Goal: Information Seeking & Learning: Learn about a topic

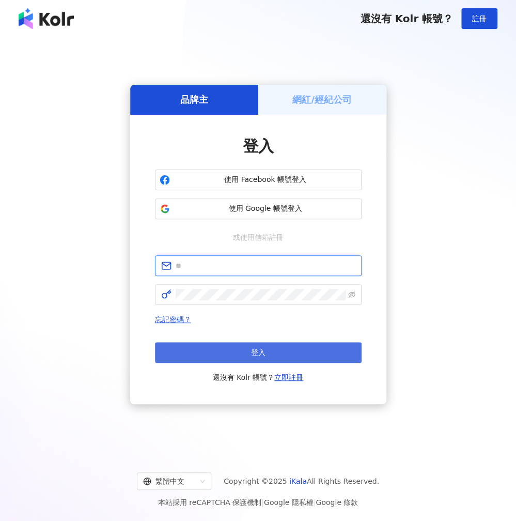
type input "**********"
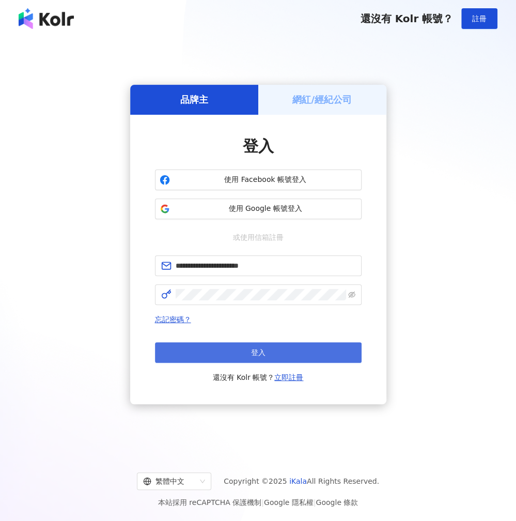
click at [263, 349] on span "登入" at bounding box center [258, 352] width 14 height 8
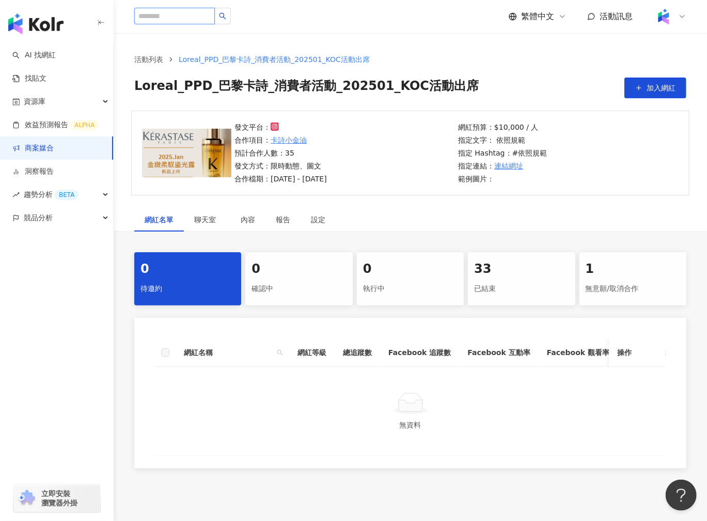
click at [171, 19] on input "search" at bounding box center [174, 16] width 81 height 17
type input "*"
type input "**"
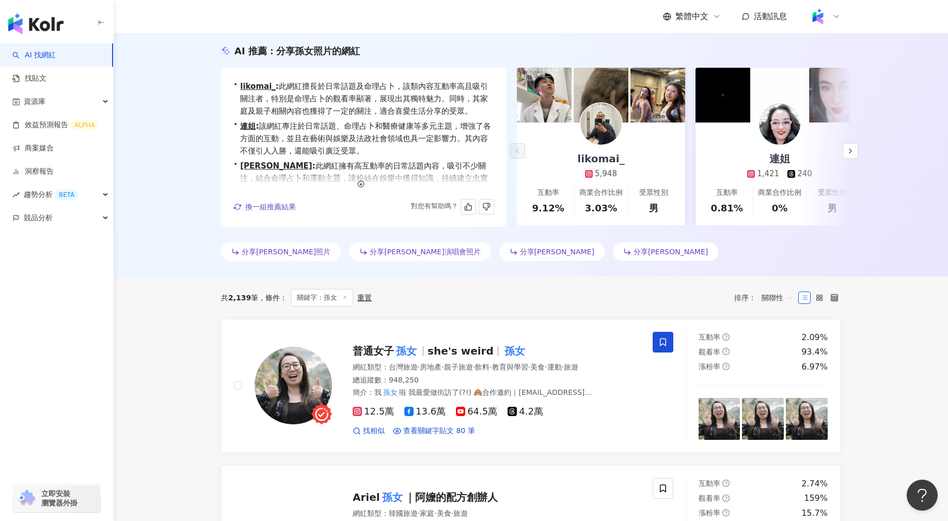
scroll to position [111, 0]
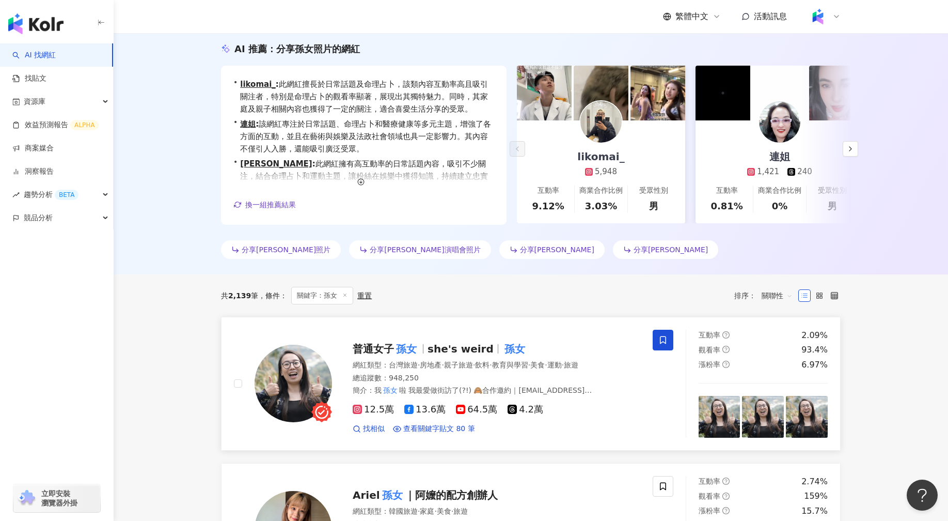
click at [412, 348] on mark "孫女" at bounding box center [406, 348] width 25 height 17
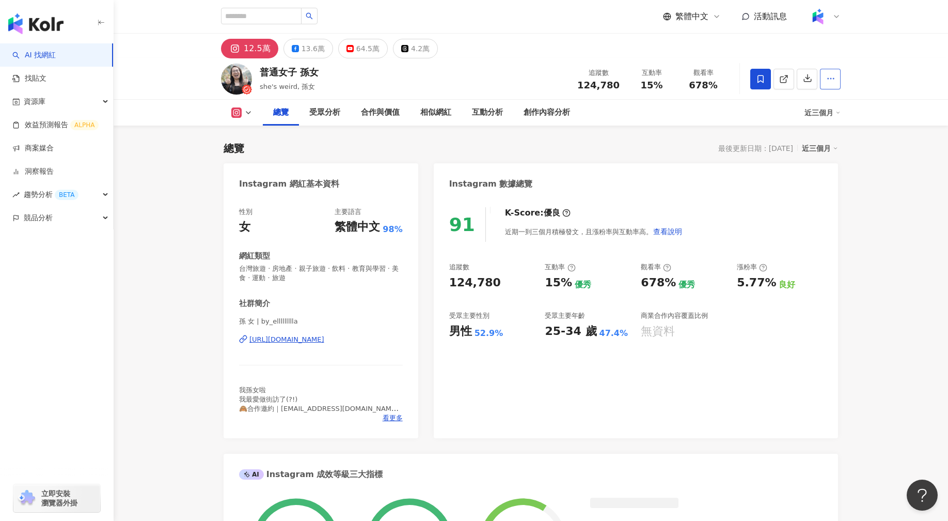
click at [832, 83] on icon "button" at bounding box center [830, 78] width 9 height 9
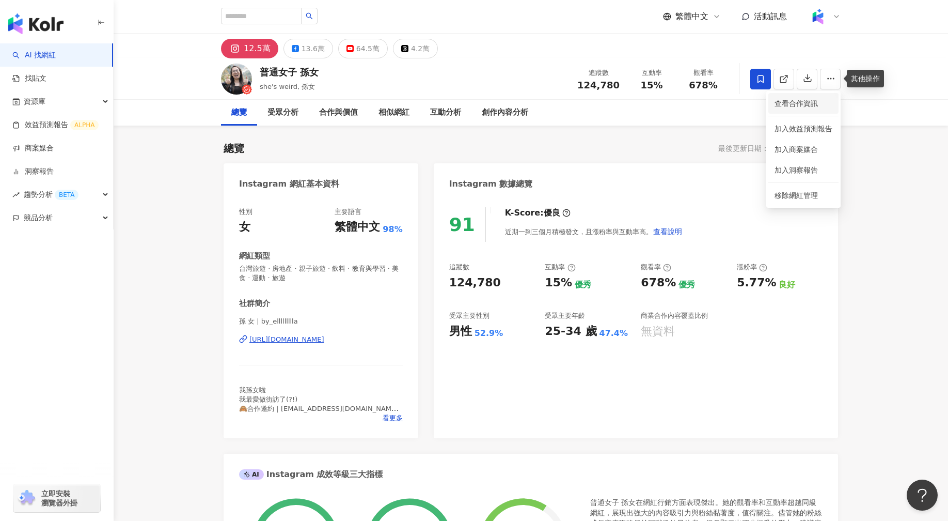
click at [812, 100] on span "查看合作資訊" at bounding box center [804, 103] width 58 height 11
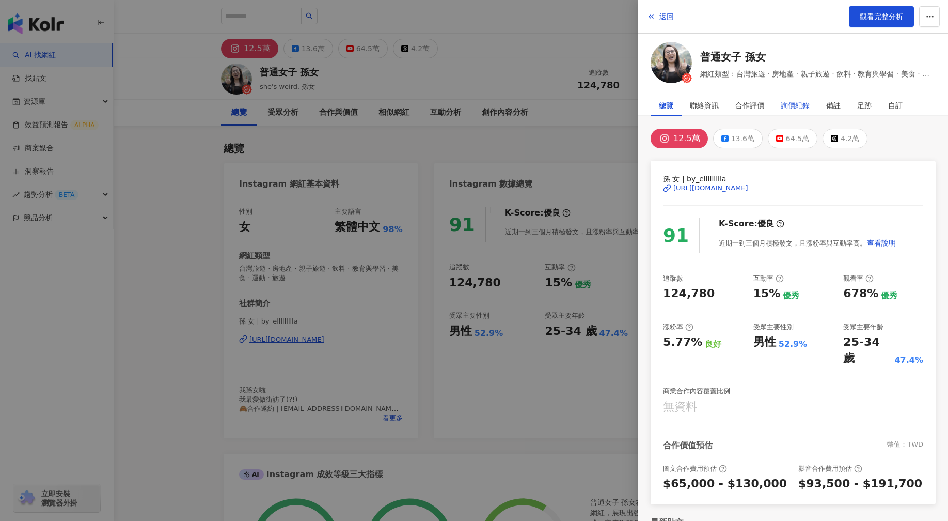
click at [805, 104] on div "詢價紀錄" at bounding box center [795, 105] width 29 height 21
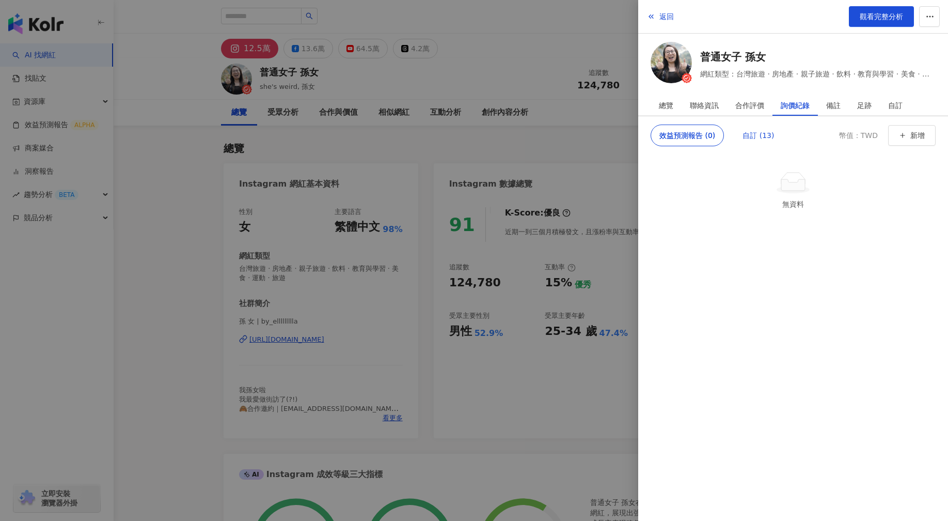
click at [762, 136] on div "自訂 (13)" at bounding box center [759, 135] width 32 height 21
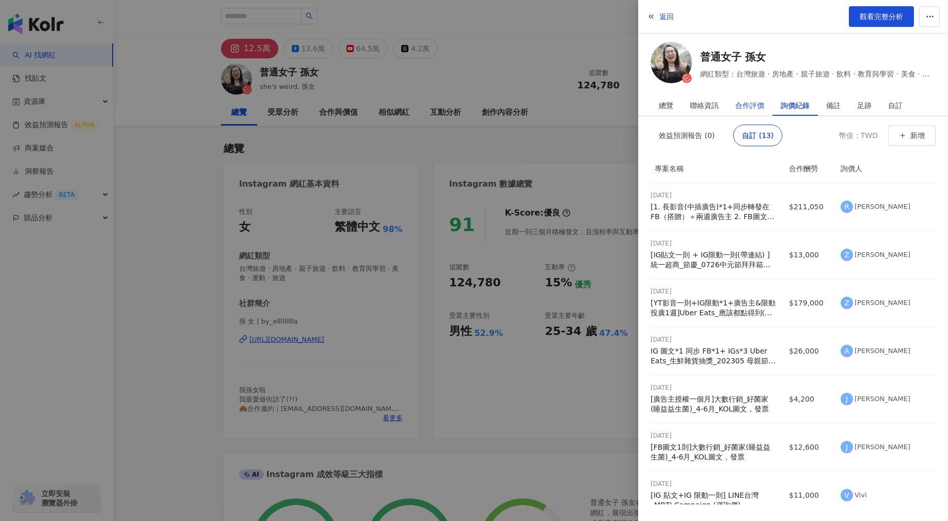
click at [738, 103] on div "合作評價" at bounding box center [749, 105] width 29 height 21
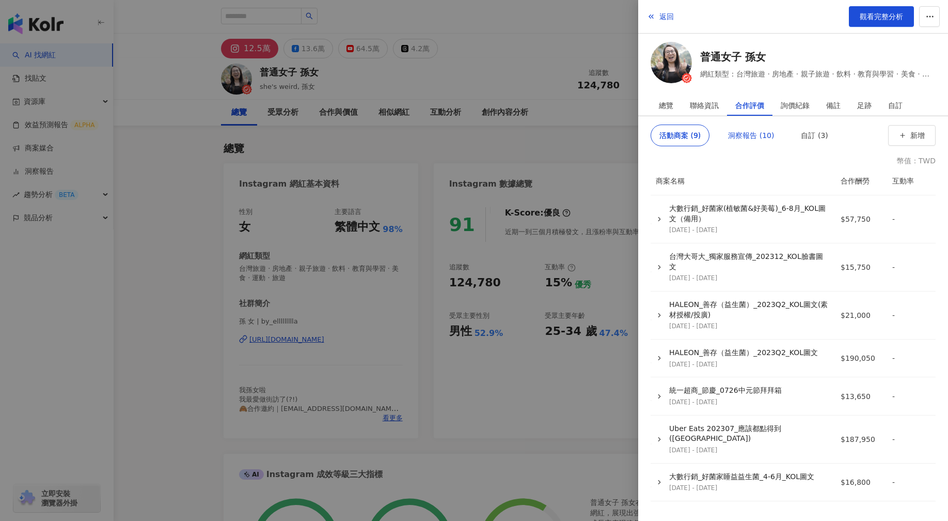
click at [741, 144] on div "洞察報告 (10)" at bounding box center [751, 135] width 46 height 21
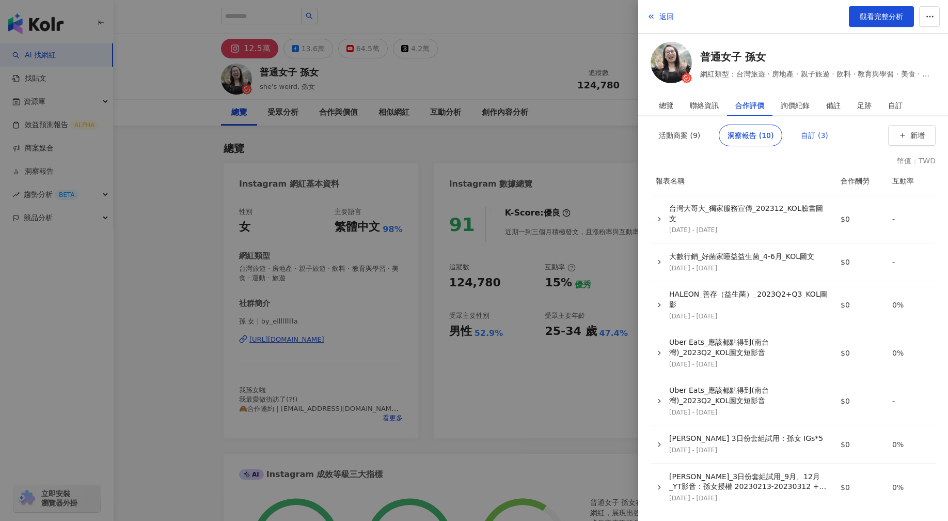
click at [806, 135] on div "自訂 (3)" at bounding box center [814, 135] width 27 height 21
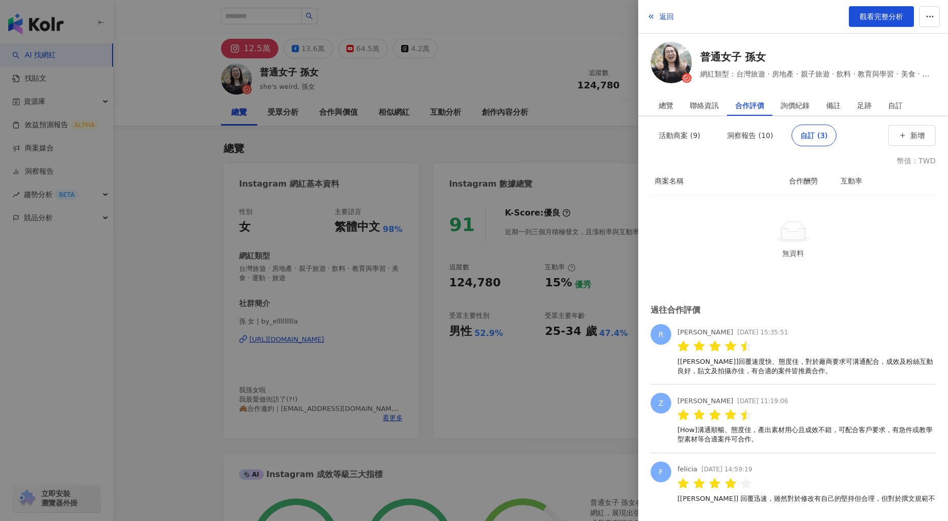
scroll to position [14, 0]
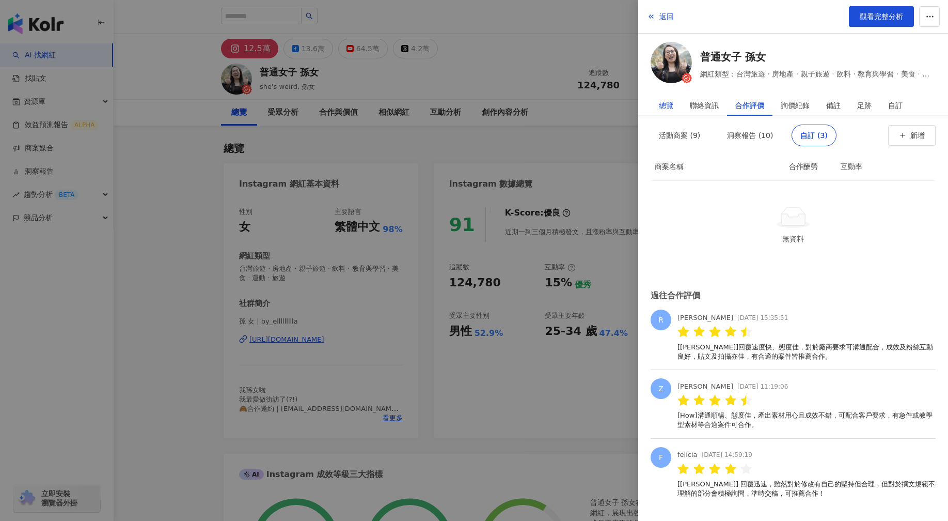
click at [667, 108] on div "總覽" at bounding box center [666, 105] width 14 height 21
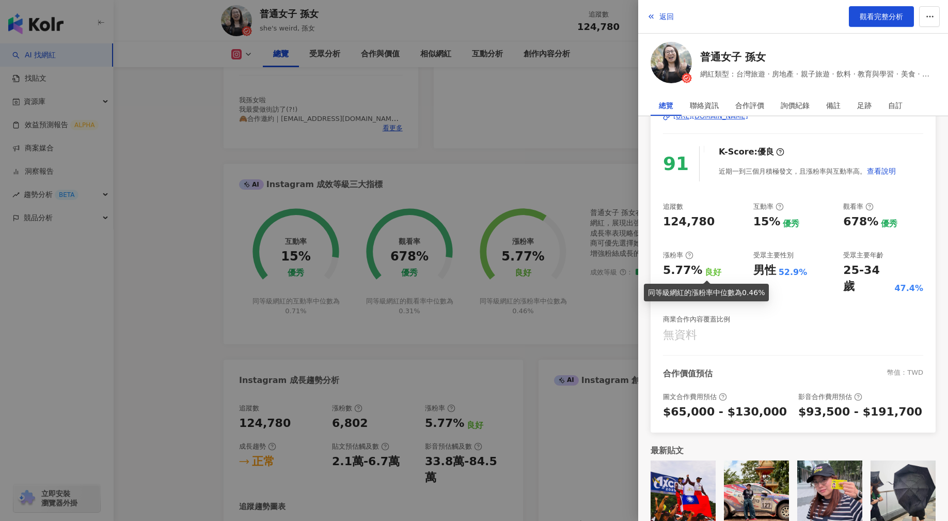
scroll to position [457, 0]
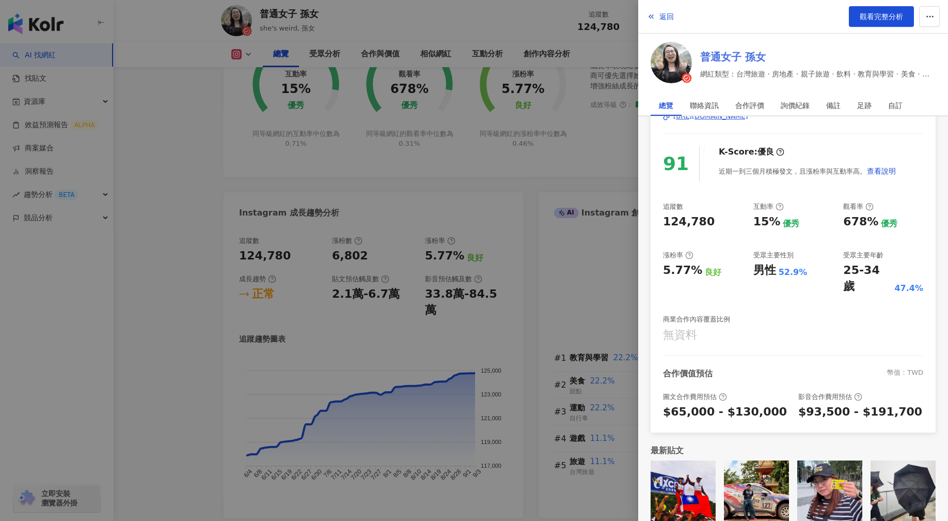
click at [720, 55] on link "普通女子 孫女" at bounding box center [818, 57] width 236 height 14
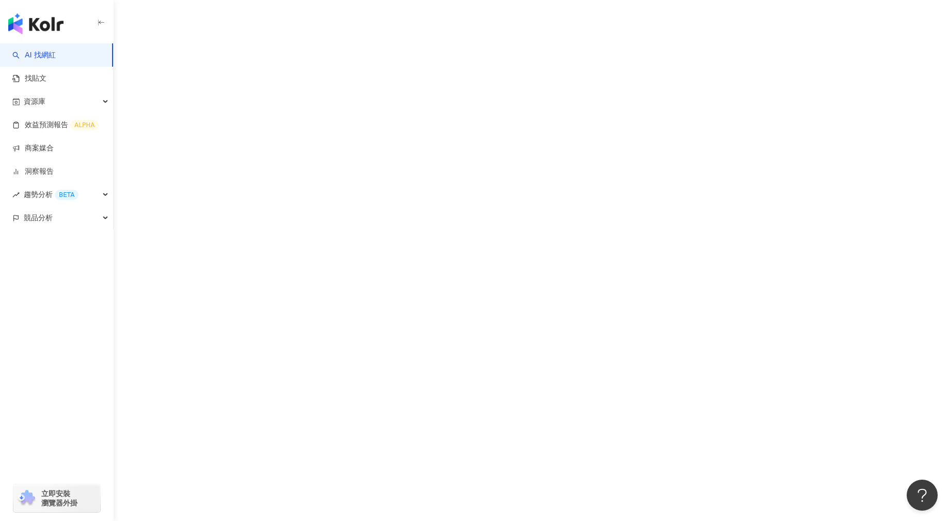
scroll to position [48, 0]
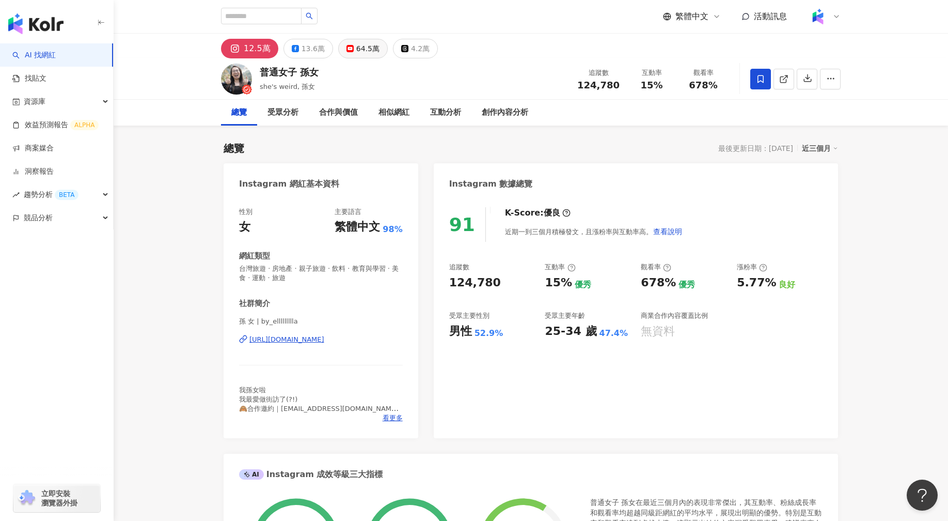
click at [361, 52] on div "64.5萬" at bounding box center [367, 48] width 23 height 14
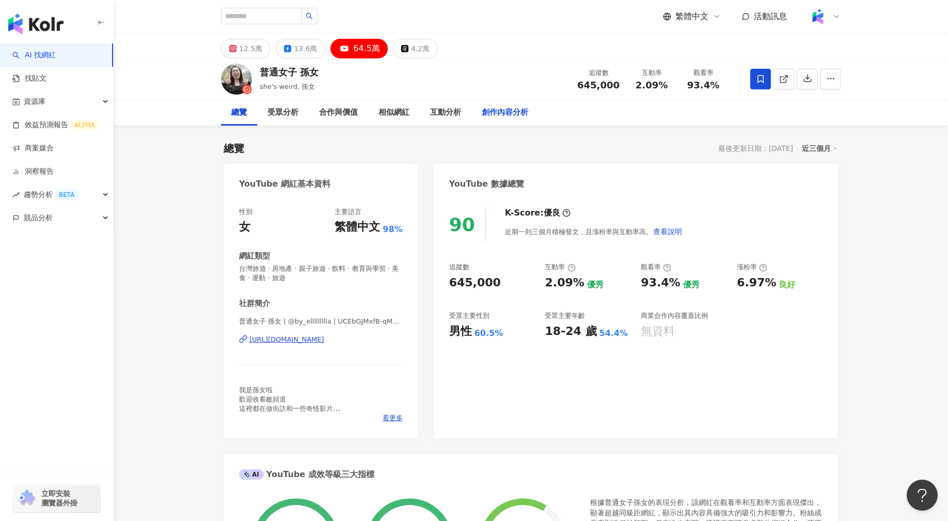
click at [510, 119] on div "創作內容分析" at bounding box center [505, 113] width 67 height 26
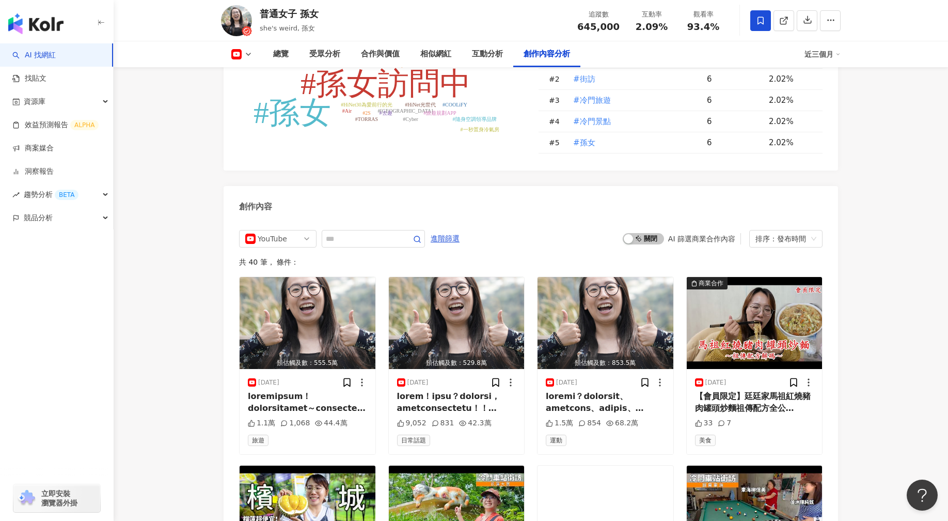
scroll to position [2352, 0]
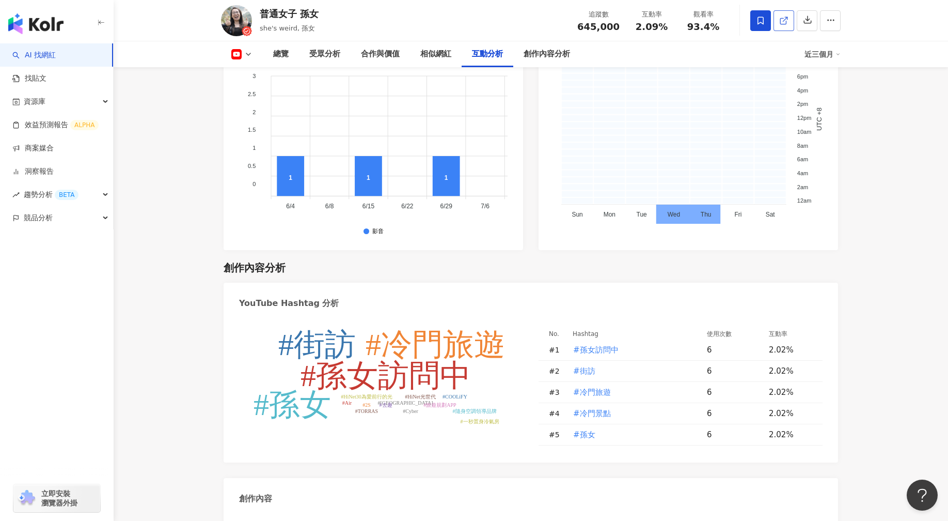
click at [784, 21] on icon at bounding box center [783, 20] width 9 height 9
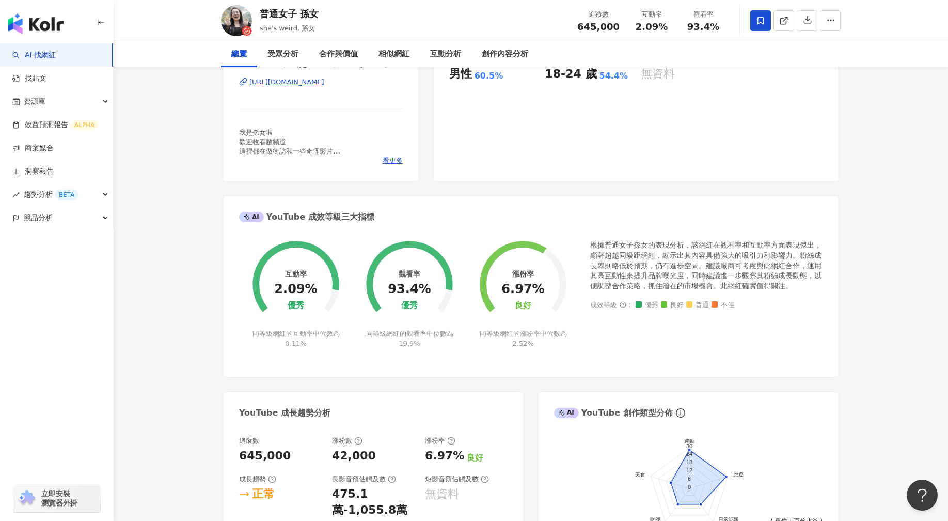
scroll to position [0, 0]
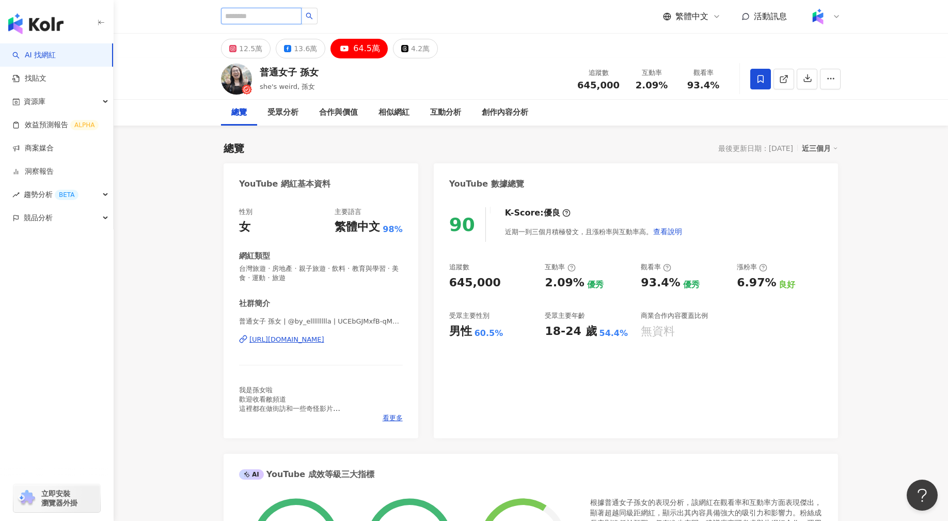
click at [262, 14] on input "search" at bounding box center [261, 16] width 81 height 17
paste input "****"
type input "****"
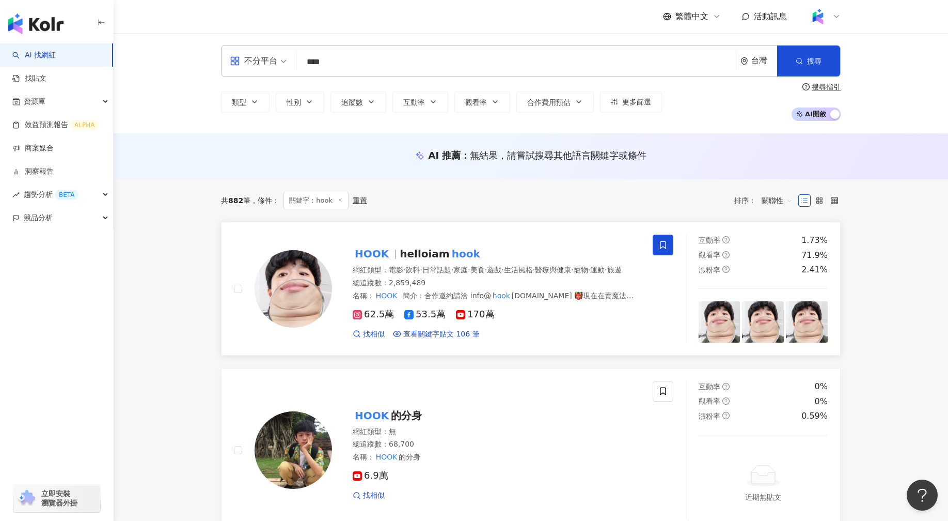
click at [413, 248] on span "helloiam" at bounding box center [425, 253] width 50 height 12
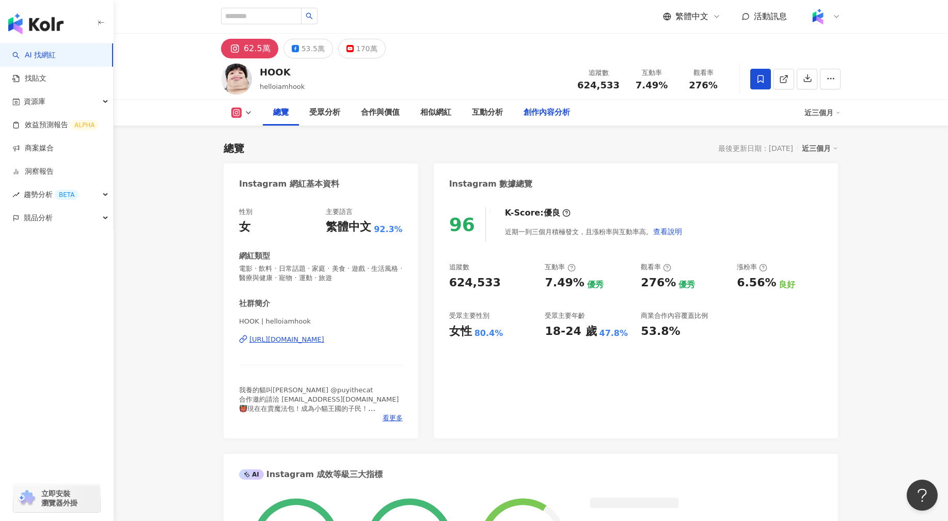
click at [536, 115] on div "創作內容分析" at bounding box center [547, 112] width 46 height 12
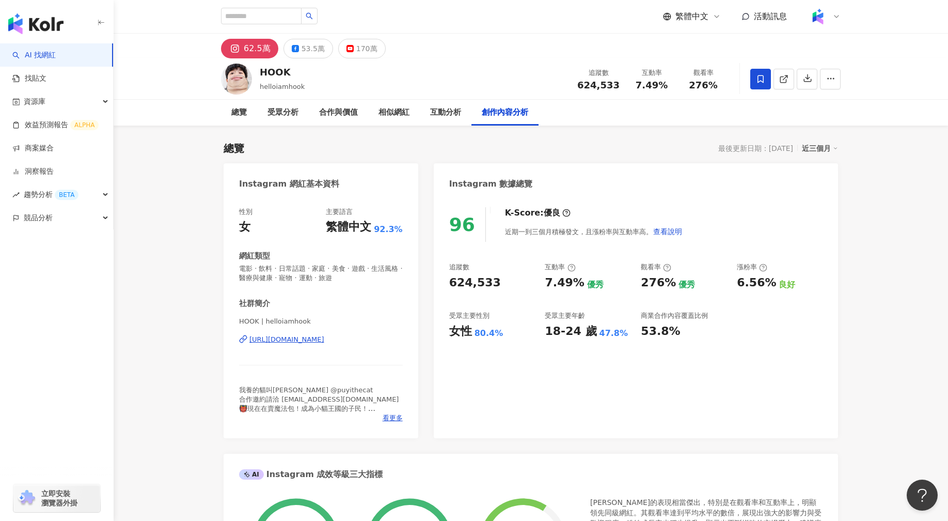
scroll to position [2937, 0]
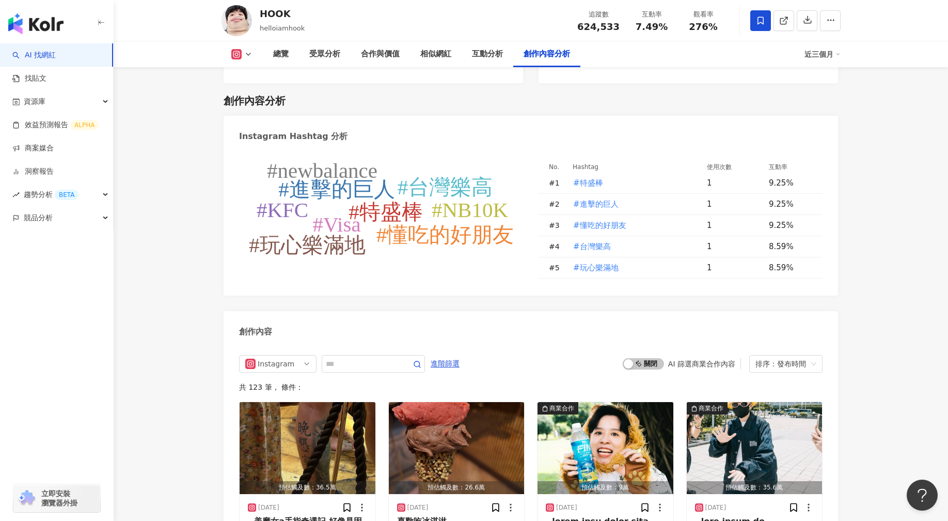
click at [454, 116] on div "Instagram Hashtag 分析" at bounding box center [531, 133] width 615 height 34
click at [831, 22] on icon "button" at bounding box center [830, 19] width 9 height 9
click at [825, 45] on span "查看合作資訊" at bounding box center [804, 45] width 58 height 11
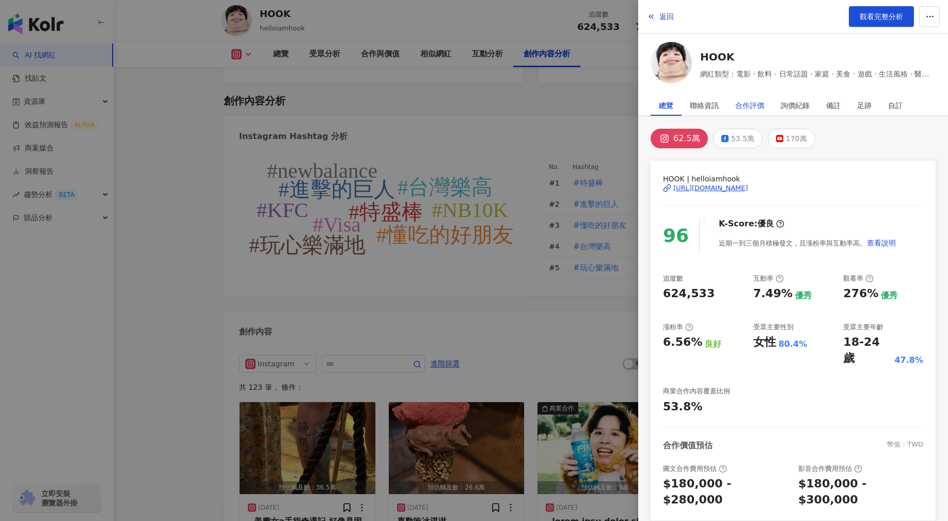
click at [754, 106] on div "合作評價" at bounding box center [749, 105] width 29 height 21
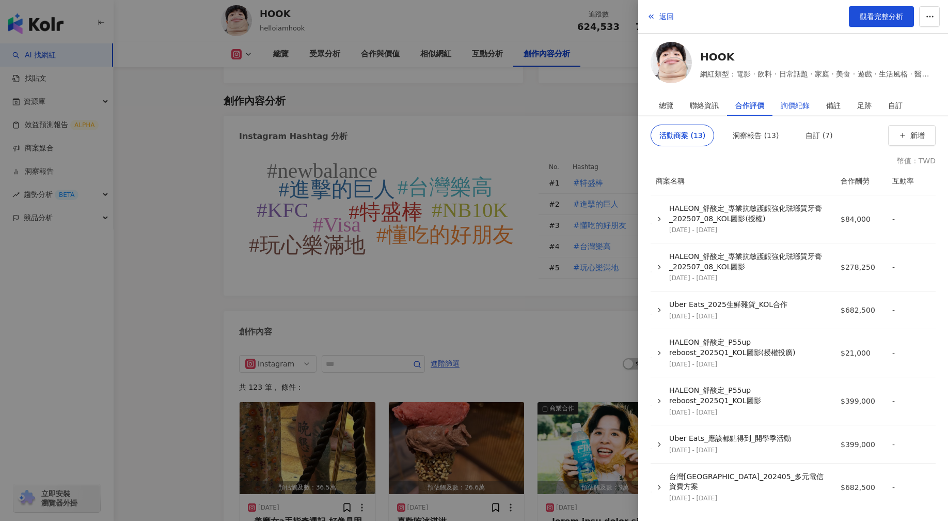
click at [792, 103] on div "詢價紀錄" at bounding box center [795, 105] width 29 height 21
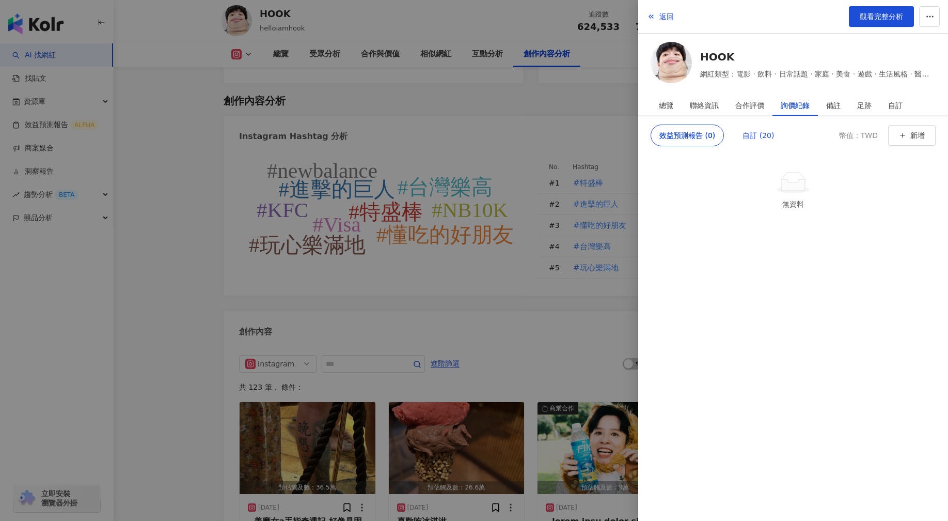
click at [752, 140] on div "自訂 (20)" at bounding box center [759, 135] width 32 height 21
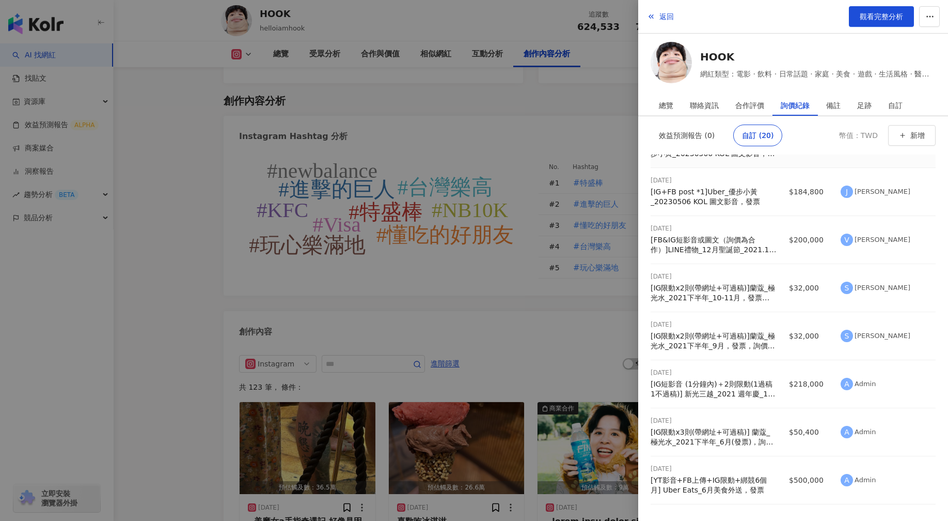
scroll to position [184, 0]
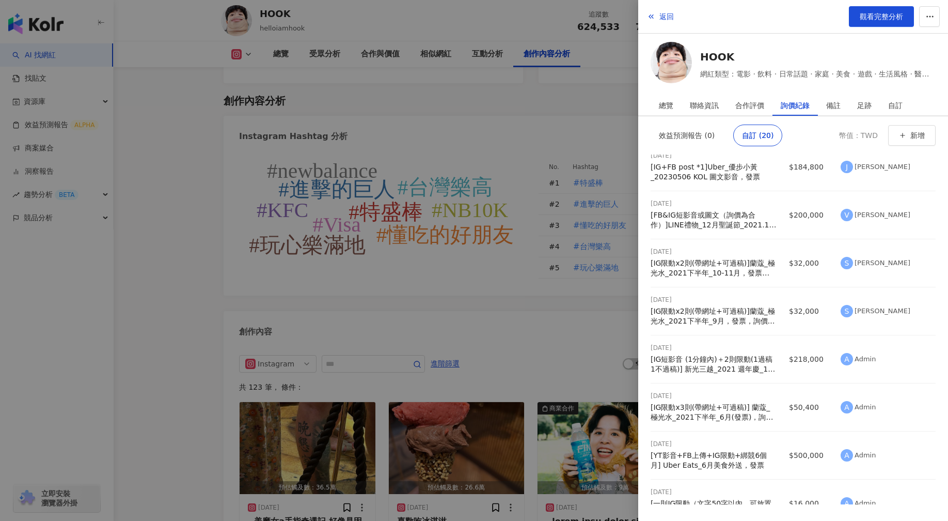
click at [557, 129] on div at bounding box center [474, 260] width 948 height 521
